Goal: Information Seeking & Learning: Learn about a topic

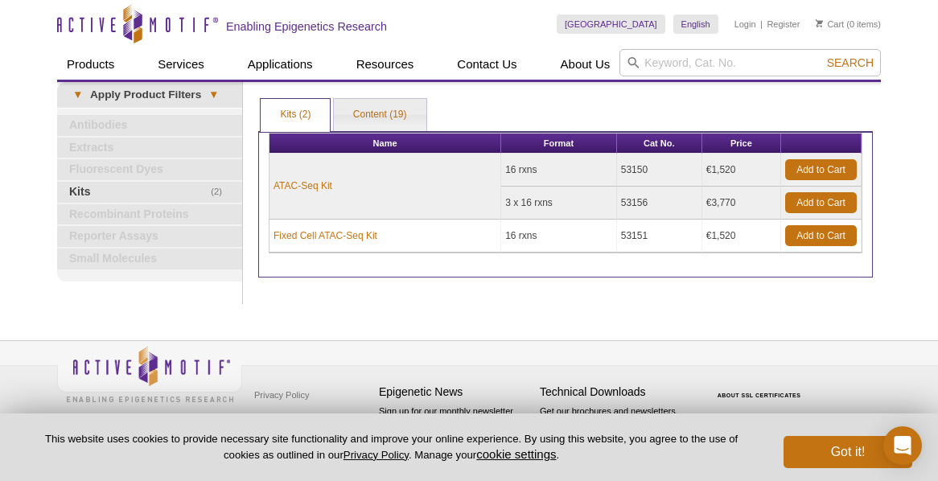
click at [712, 61] on input "search" at bounding box center [749, 62] width 261 height 27
type input "cut and tag"
click at [822, 56] on button "Search" at bounding box center [850, 63] width 56 height 14
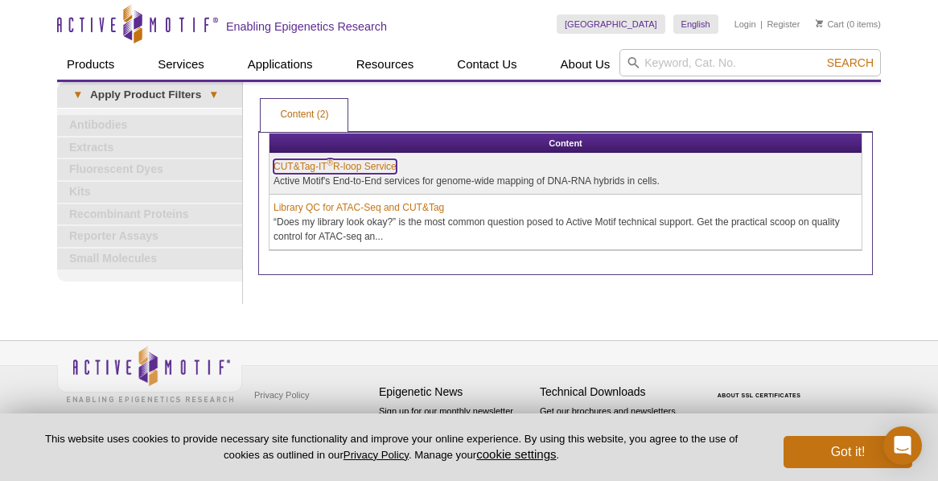
click at [373, 164] on link "CUT&Tag-IT ® R-loop Service" at bounding box center [334, 166] width 123 height 14
click at [371, 167] on link "CUT&Tag-IT ® R-loop Service" at bounding box center [334, 166] width 123 height 14
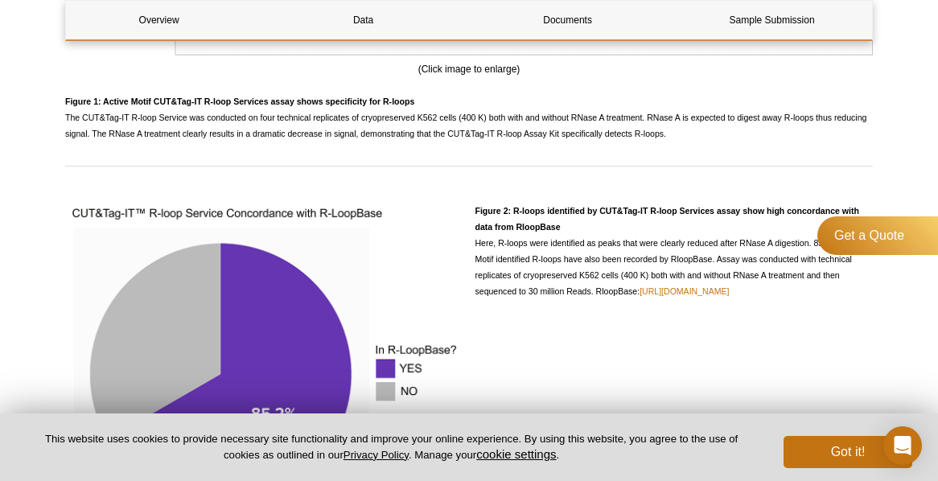
scroll to position [1930, 0]
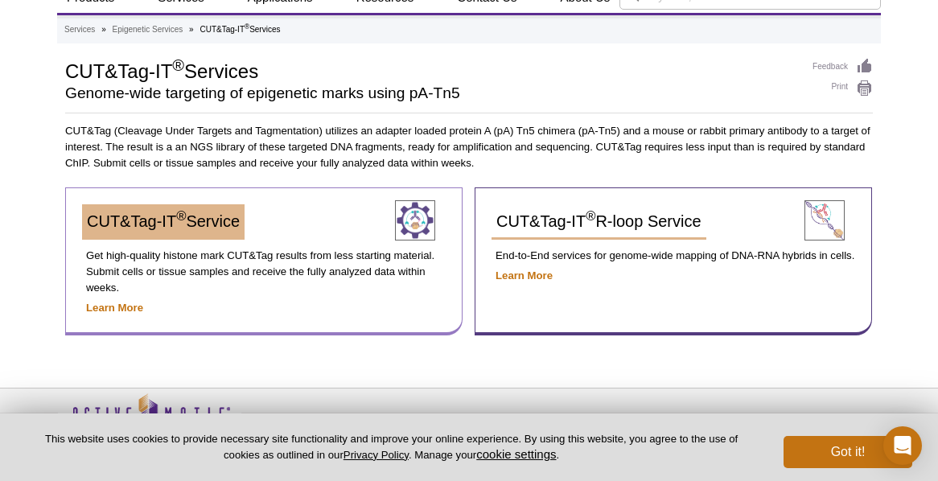
scroll to position [56, 0]
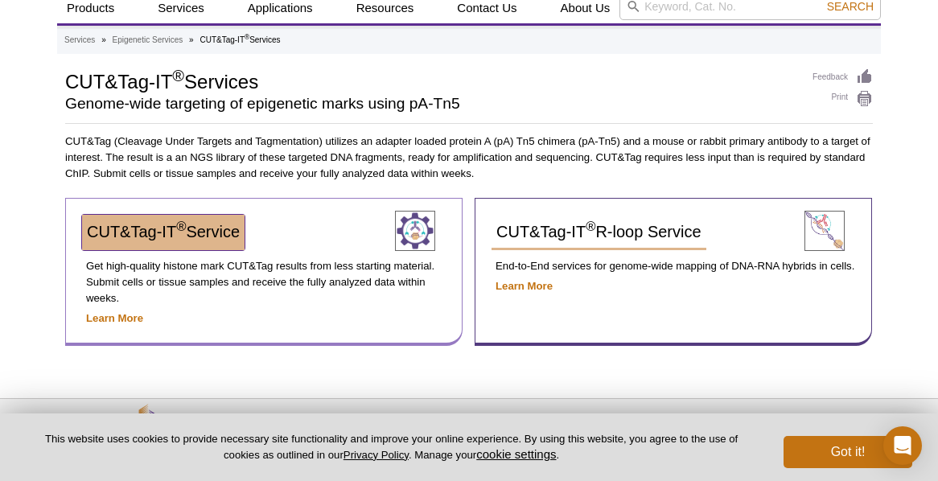
click at [187, 227] on span "CUT&Tag-IT ® Service" at bounding box center [163, 232] width 153 height 18
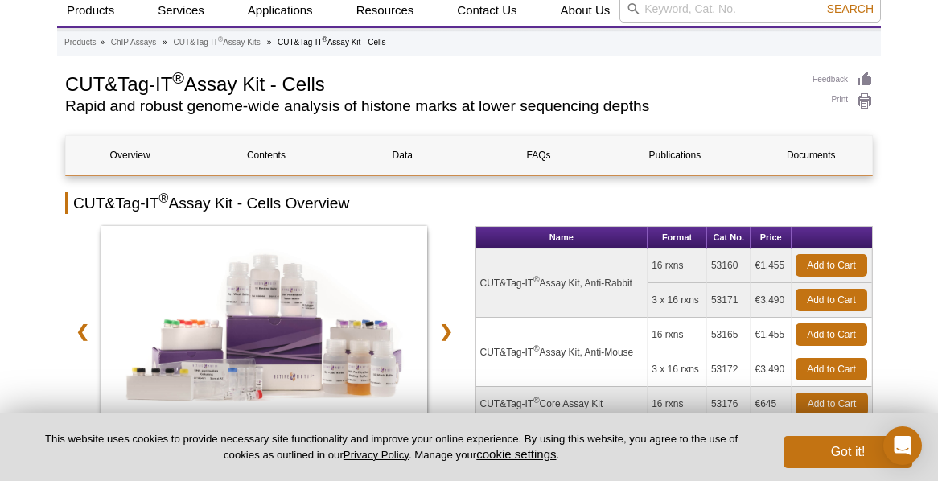
scroll to position [156, 0]
